Goal: Task Accomplishment & Management: Use online tool/utility

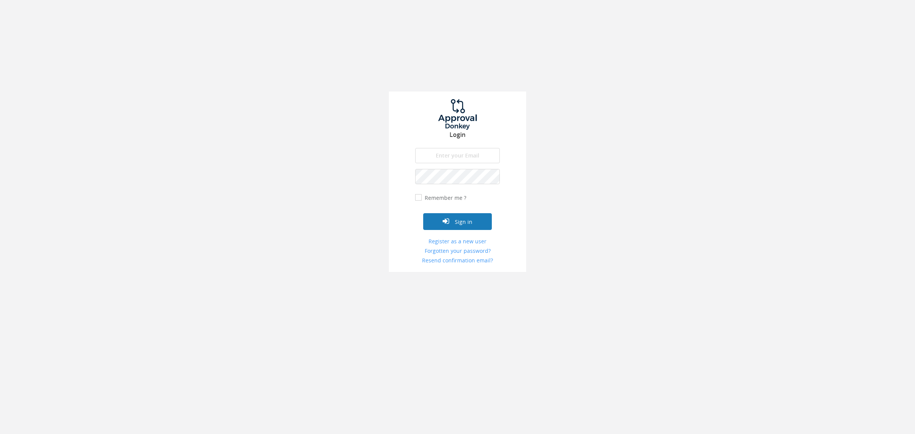
type input "[EMAIL_ADDRESS][DOMAIN_NAME]"
click at [443, 220] on icon "submit" at bounding box center [446, 221] width 6 height 8
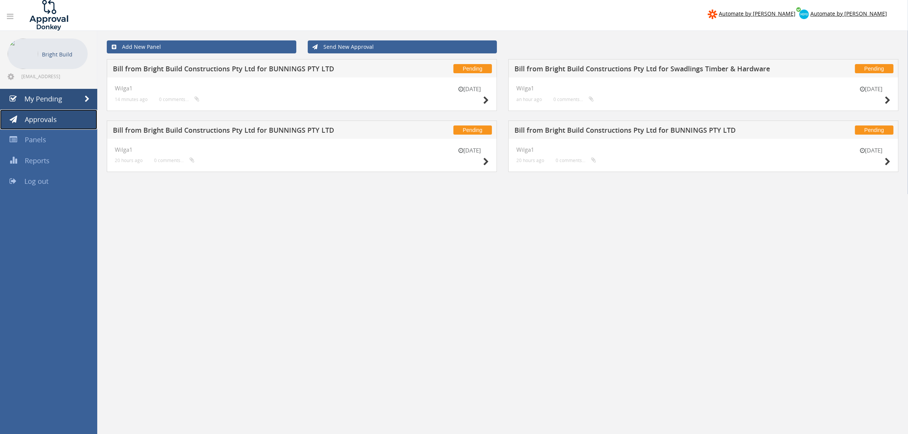
click at [40, 119] on span "Approvals" at bounding box center [41, 119] width 32 height 9
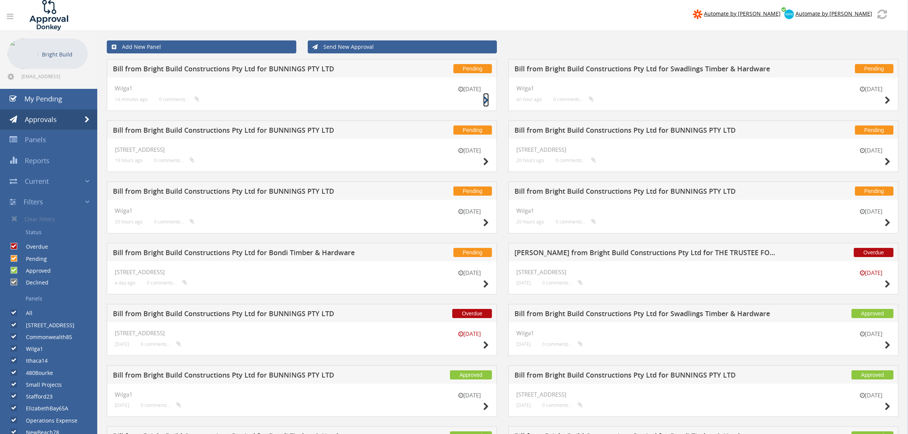
click at [485, 100] on icon at bounding box center [486, 100] width 6 height 8
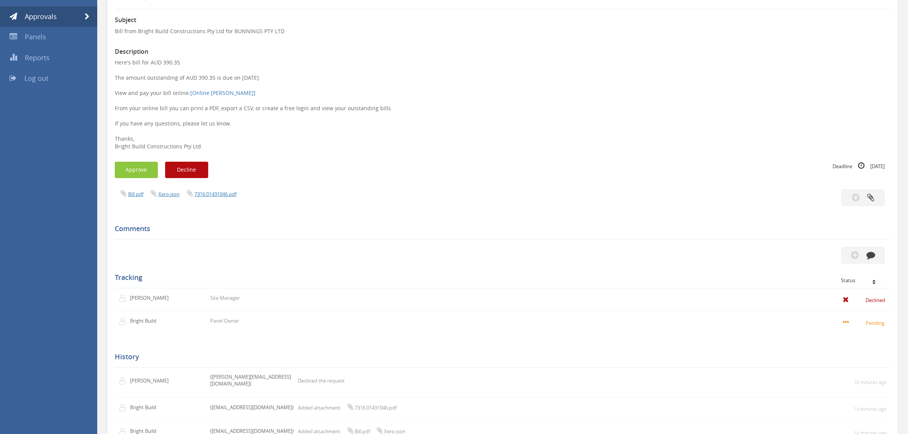
scroll to position [159, 0]
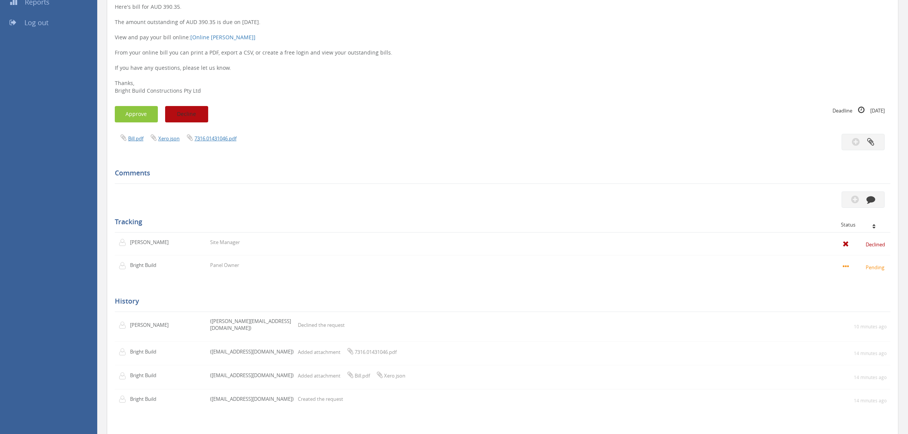
click at [190, 114] on button "Decline" at bounding box center [186, 114] width 43 height 16
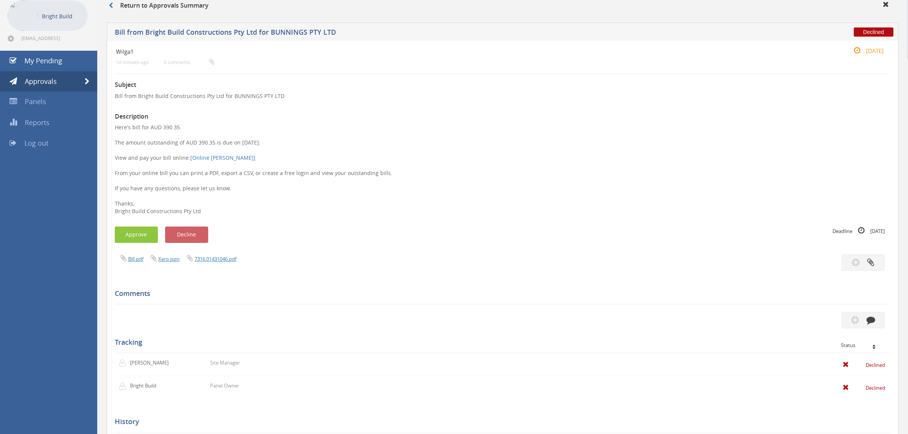
scroll to position [0, 0]
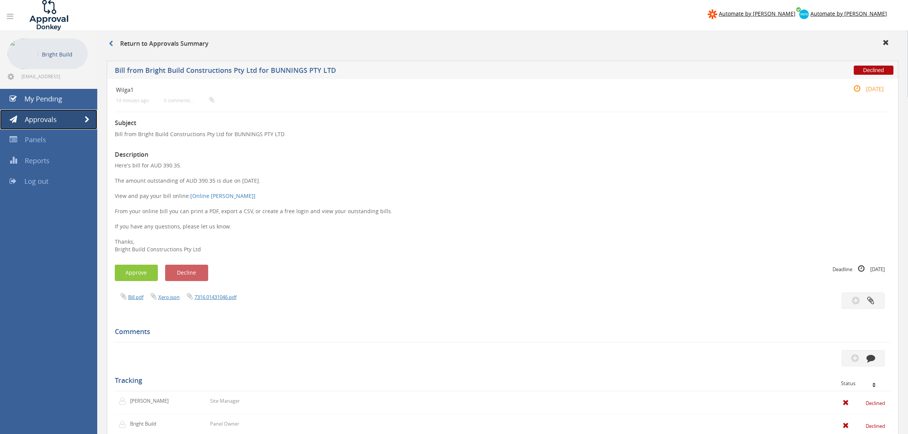
click at [39, 114] on link "Approvals" at bounding box center [48, 119] width 97 height 21
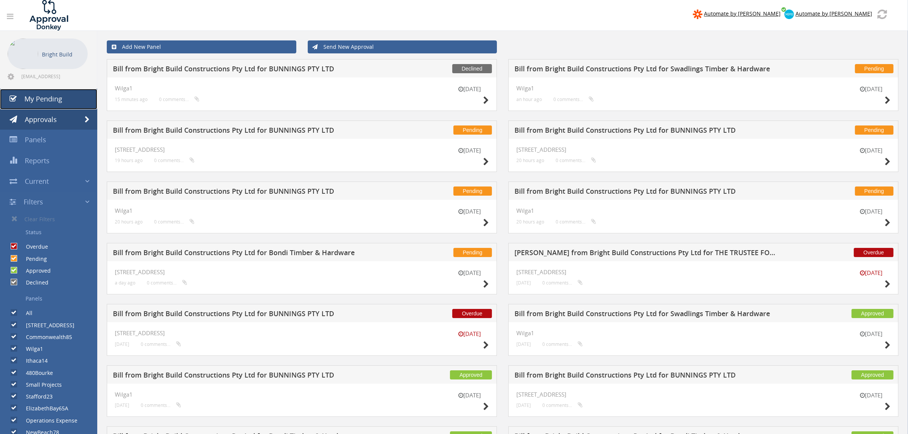
click at [56, 92] on link "My Pending" at bounding box center [48, 99] width 97 height 21
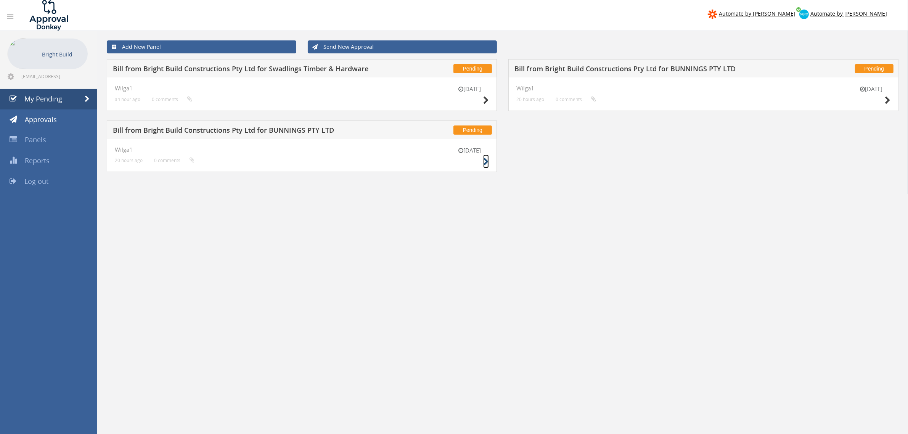
click at [485, 158] on icon at bounding box center [486, 162] width 6 height 8
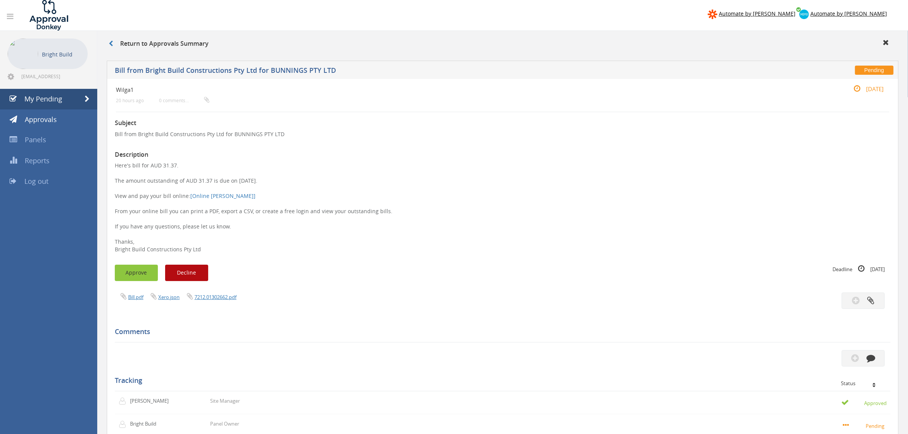
click at [142, 271] on button "Approve" at bounding box center [136, 273] width 43 height 16
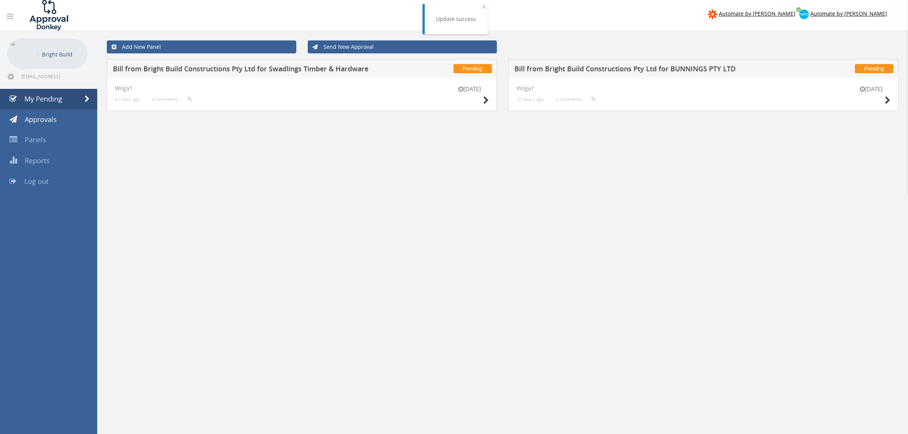
click at [891, 101] on div "[DATE] Wilga1 20 hours ago 0 comments..." at bounding box center [703, 94] width 390 height 34
click at [889, 101] on icon at bounding box center [887, 100] width 6 height 8
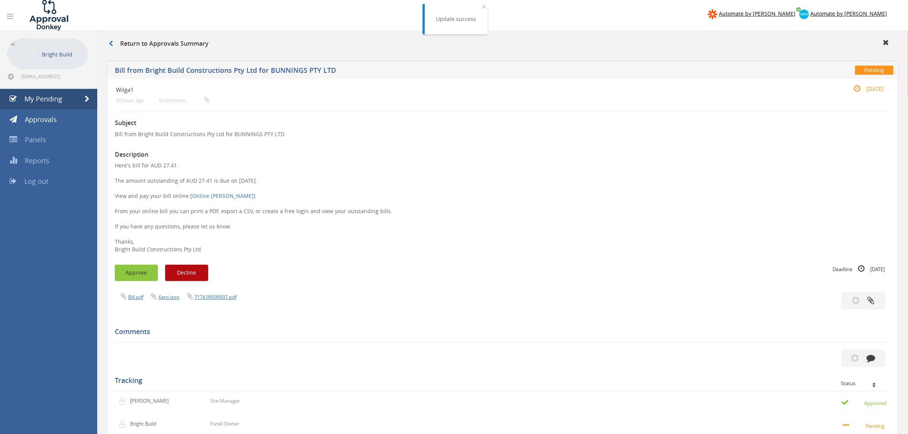
click at [134, 271] on button "Approve" at bounding box center [136, 273] width 43 height 16
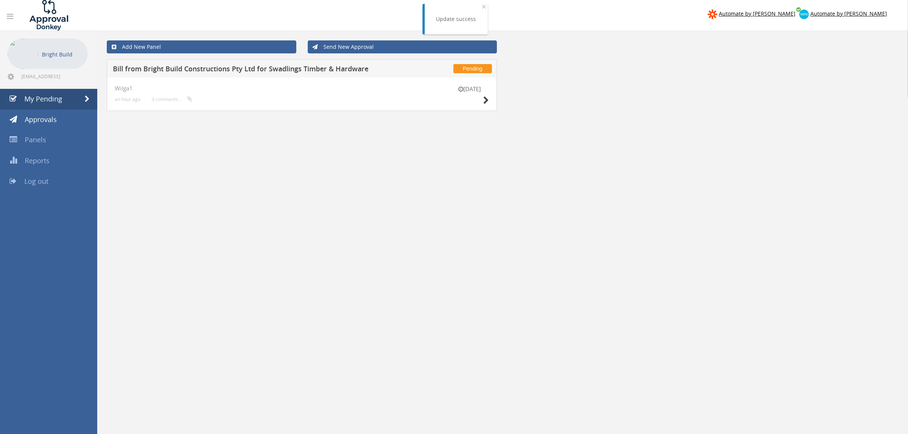
click at [481, 95] on div "[DATE]" at bounding box center [470, 96] width 38 height 22
click at [484, 98] on icon at bounding box center [486, 100] width 6 height 8
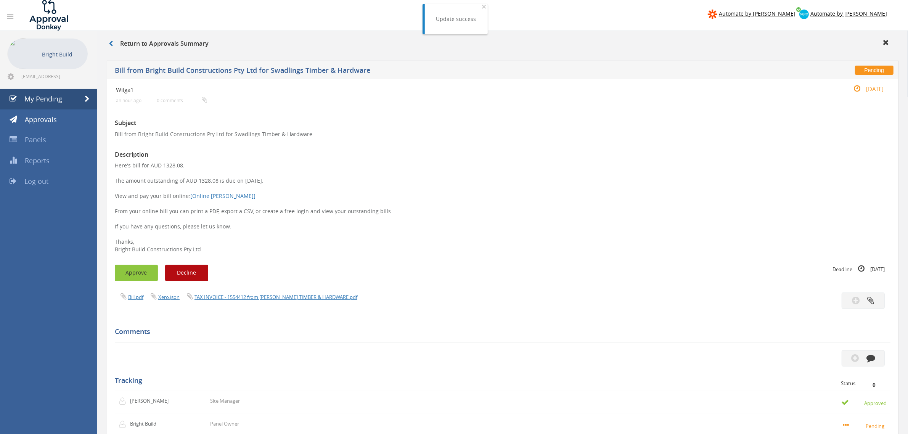
click at [128, 269] on button "Approve" at bounding box center [136, 273] width 43 height 16
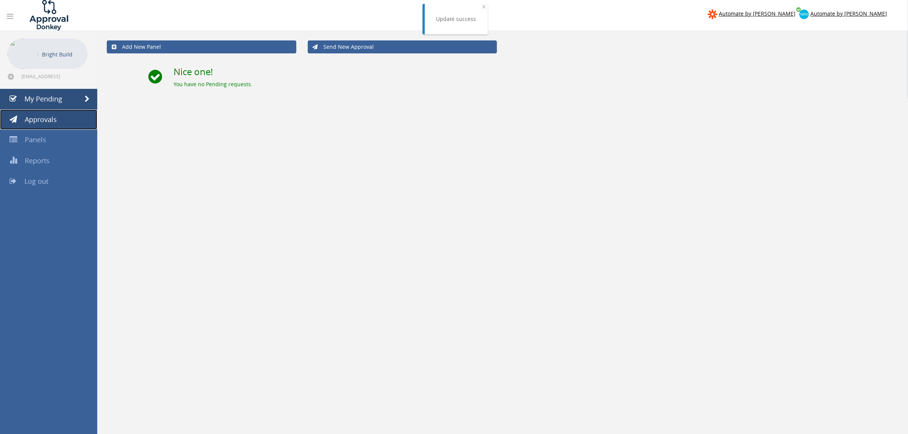
click at [43, 112] on link "Approvals" at bounding box center [48, 119] width 97 height 21
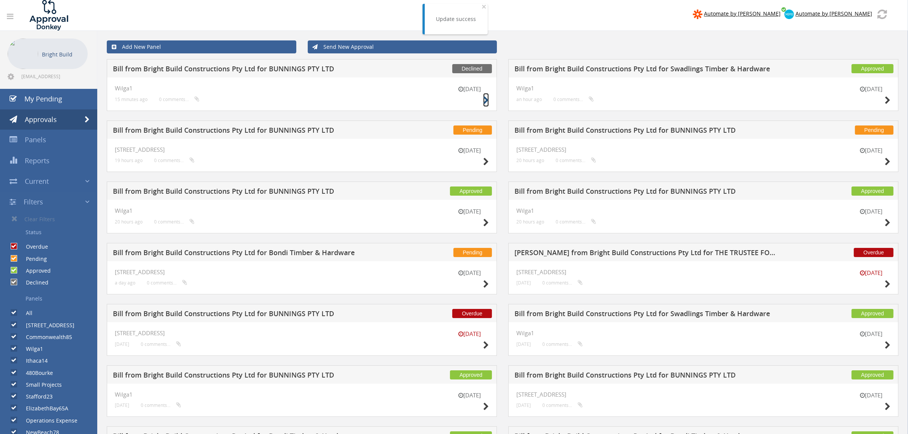
click at [486, 101] on icon at bounding box center [486, 100] width 6 height 8
